Goal: Task Accomplishment & Management: Manage account settings

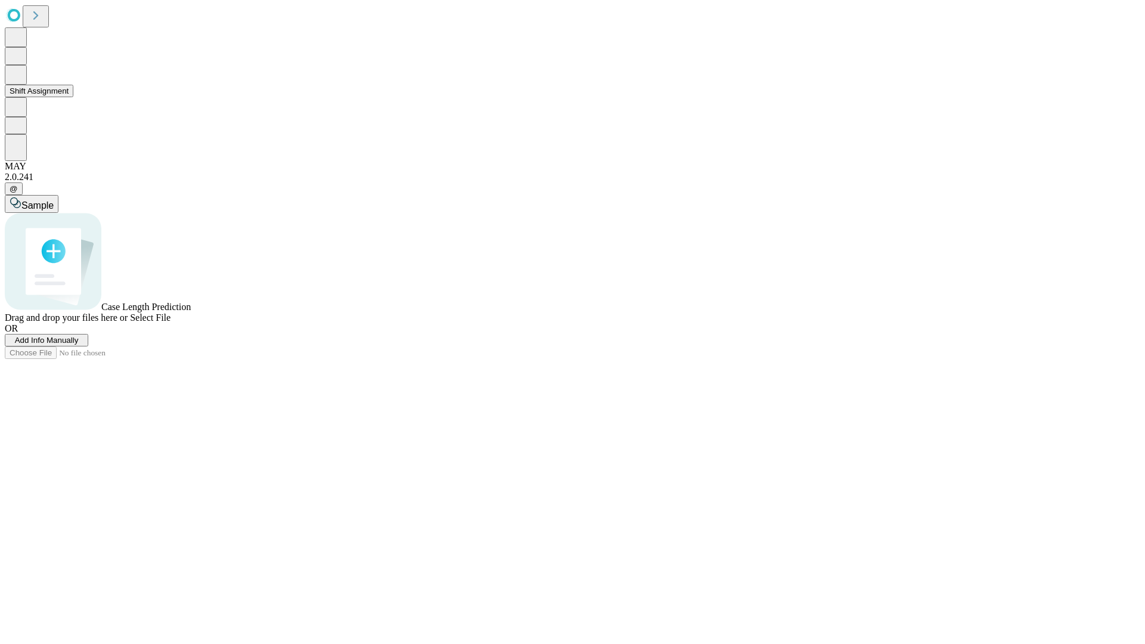
click at [73, 97] on button "Shift Assignment" at bounding box center [39, 91] width 69 height 13
